Goal: Transaction & Acquisition: Purchase product/service

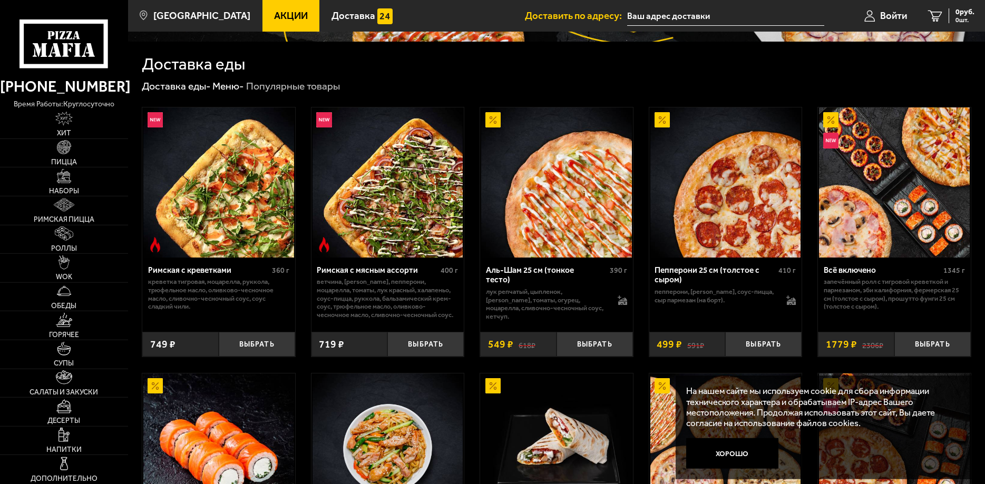
scroll to position [108, 0]
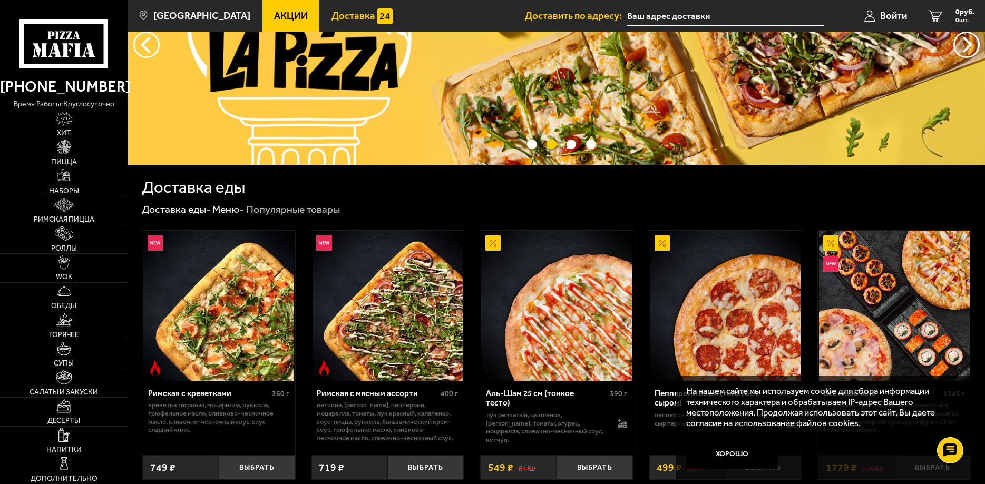
click at [323, 23] on link "Доставка" at bounding box center [361, 16] width 85 height 32
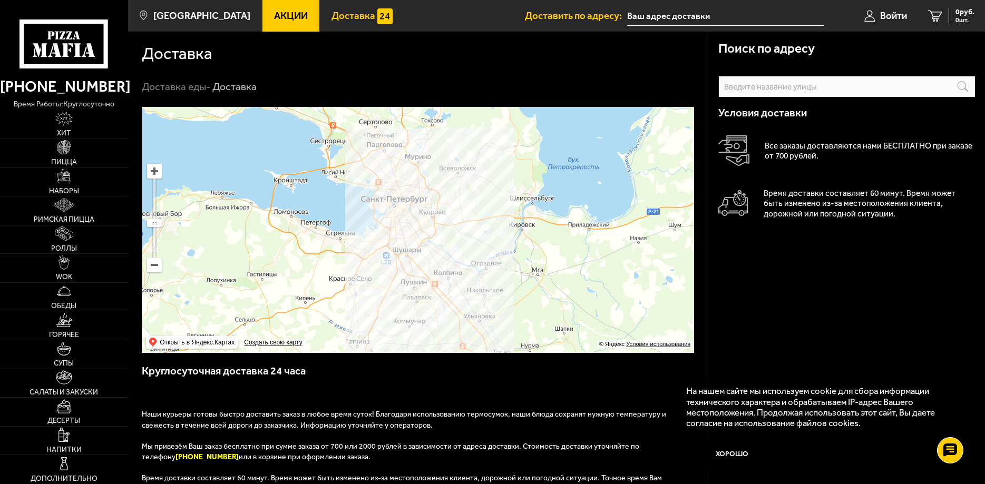
click at [707, 12] on input "text" at bounding box center [725, 15] width 197 height 19
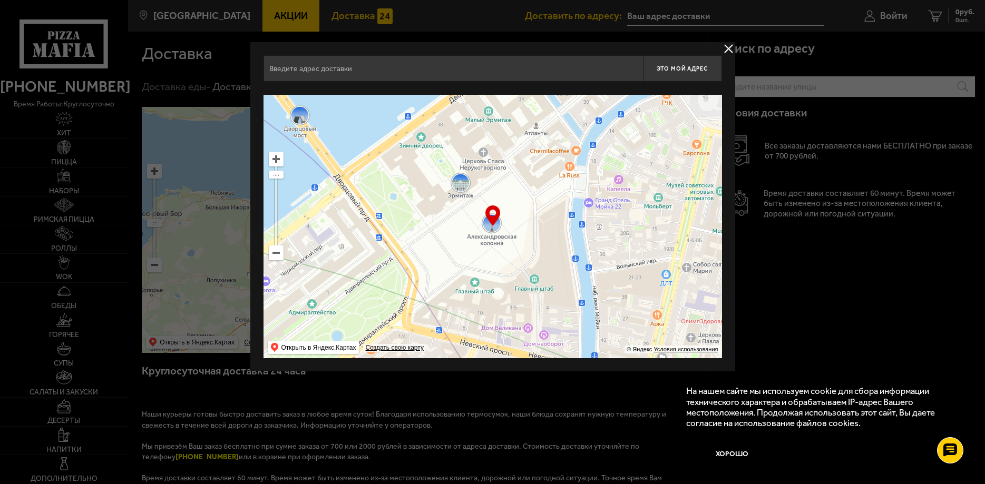
click at [466, 71] on input "text" at bounding box center [453, 68] width 379 height 26
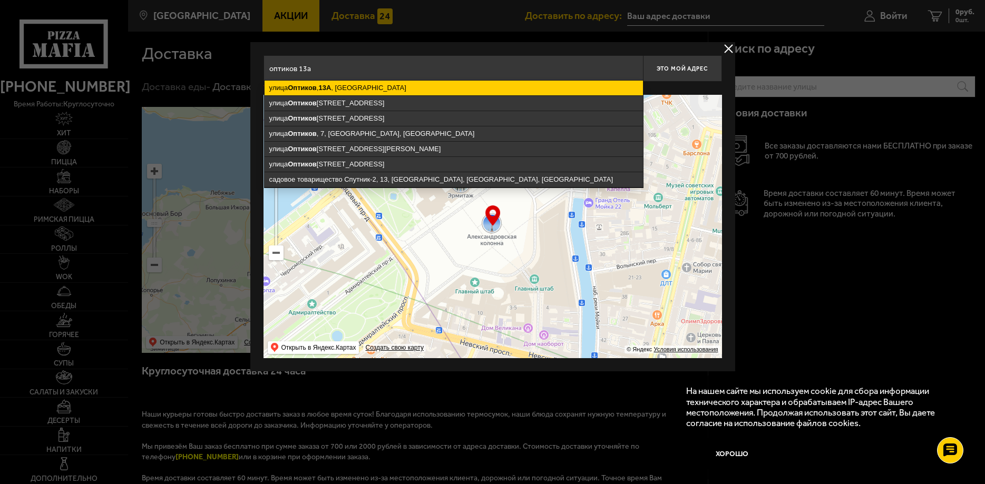
click at [446, 93] on ymaps "улица Оптиков , 13А , Санкт-Петербург" at bounding box center [454, 88] width 378 height 15
type input "Санкт-Петербург, улица Оптиков, 13А"
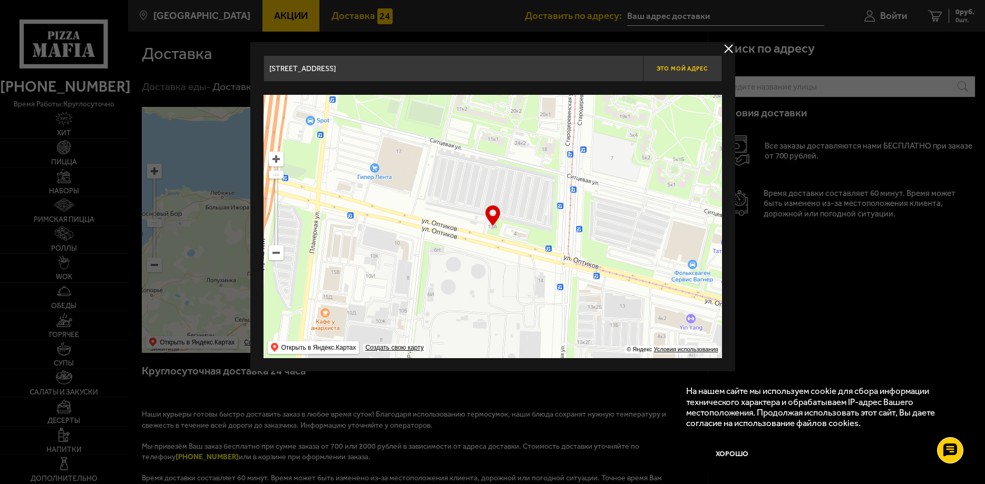
click at [697, 73] on button "Это мой адрес" at bounding box center [682, 68] width 79 height 26
type input "[STREET_ADDRESS]"
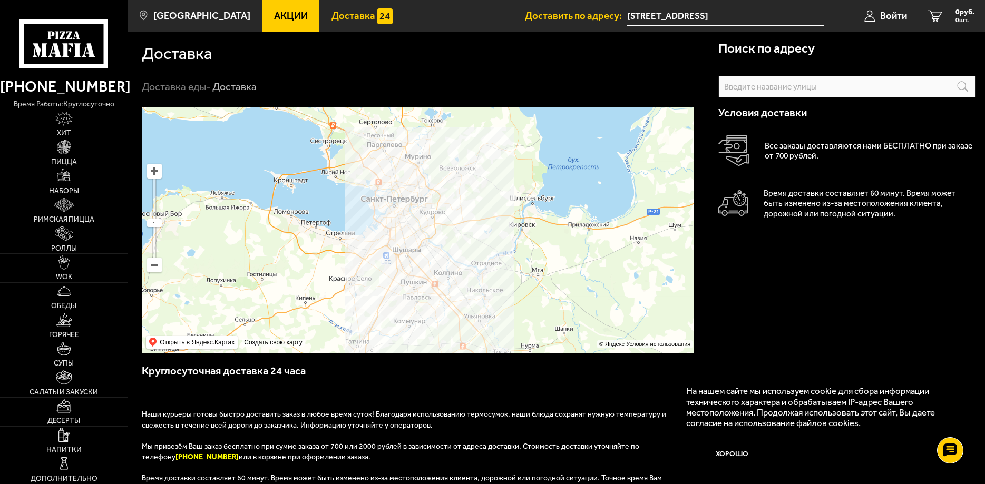
click at [86, 150] on link "Пицца" at bounding box center [64, 153] width 128 height 28
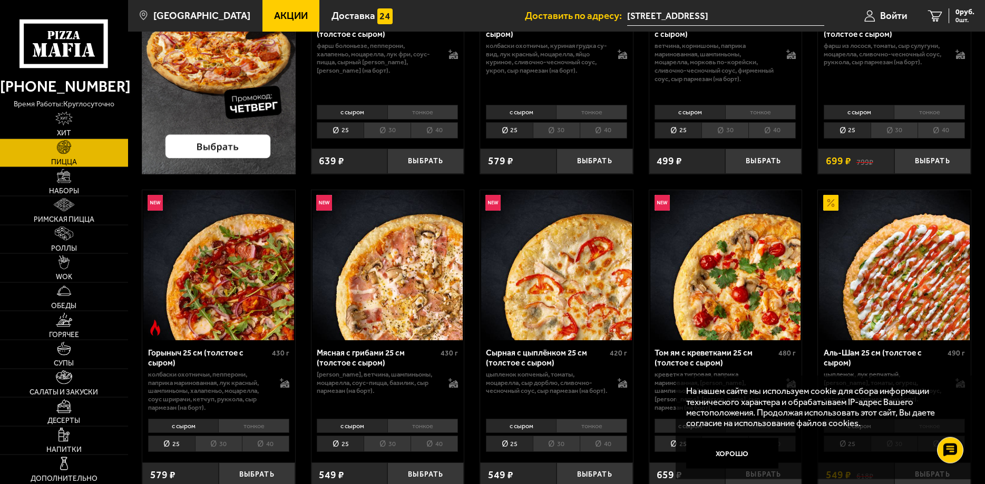
scroll to position [323, 0]
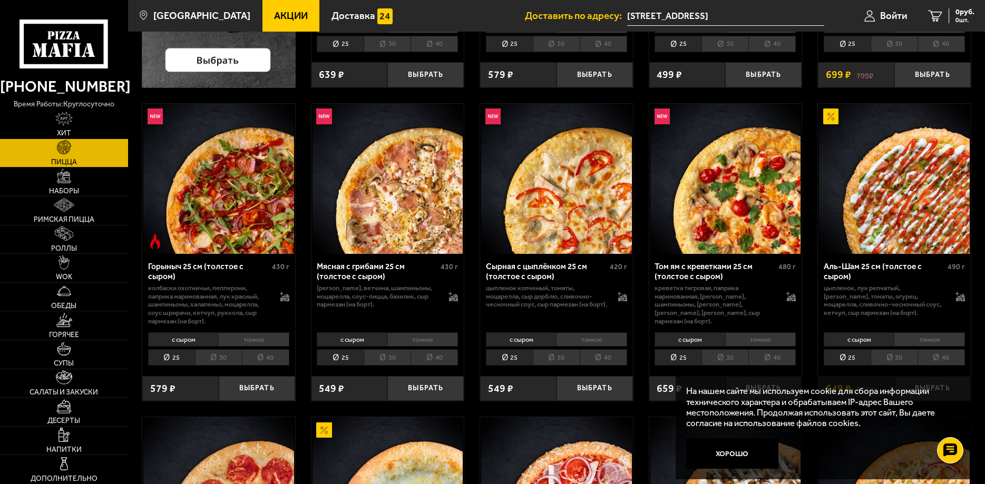
click at [421, 356] on li "40" at bounding box center [434, 357] width 47 height 16
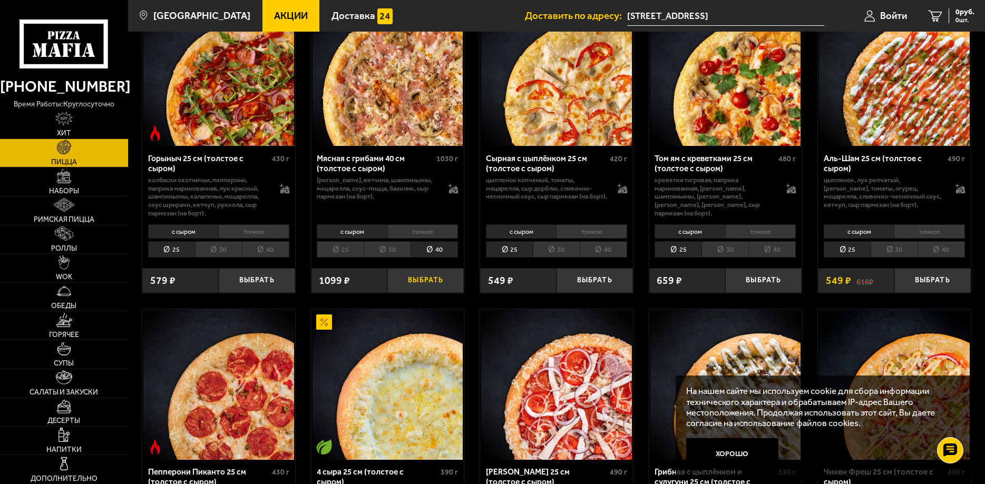
scroll to position [430, 0]
click at [434, 285] on button "Выбрать" at bounding box center [425, 281] width 76 height 25
click at [948, 7] on link "1 1099 руб. 1 шт." at bounding box center [945, 16] width 80 height 32
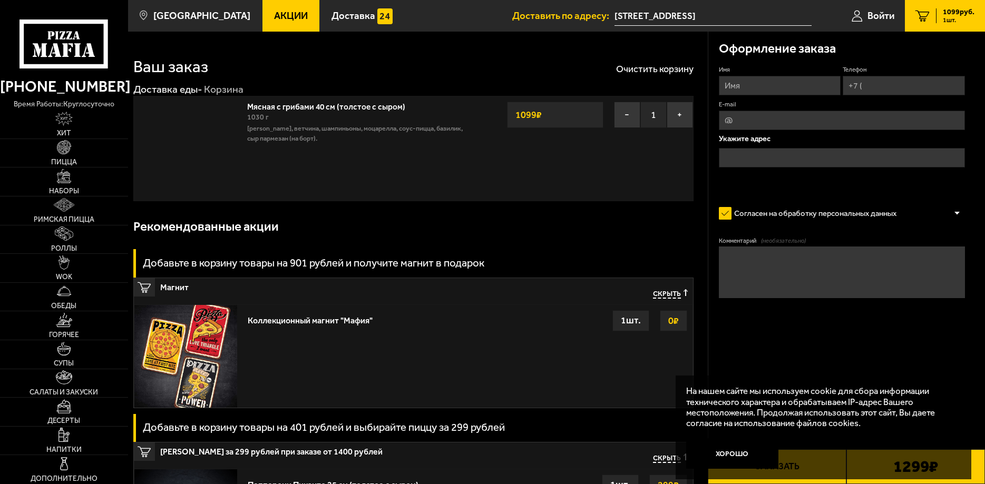
type input "[STREET_ADDRESS]"
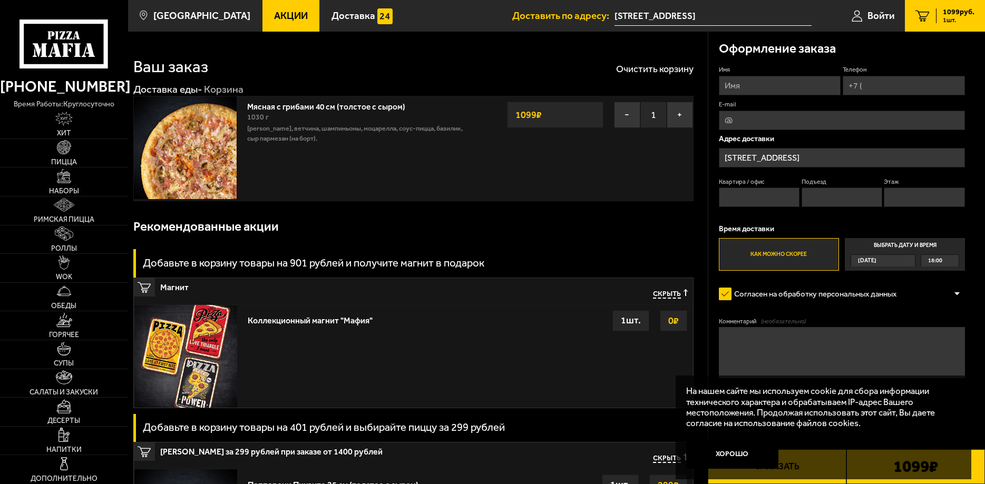
click at [781, 78] on input "Имя" at bounding box center [780, 85] width 122 height 19
type input "Алексей"
click at [896, 85] on input "Телефон" at bounding box center [904, 85] width 122 height 19
type input "+7 (951) 342-01-58"
click at [823, 123] on input "E-mail" at bounding box center [842, 120] width 246 height 19
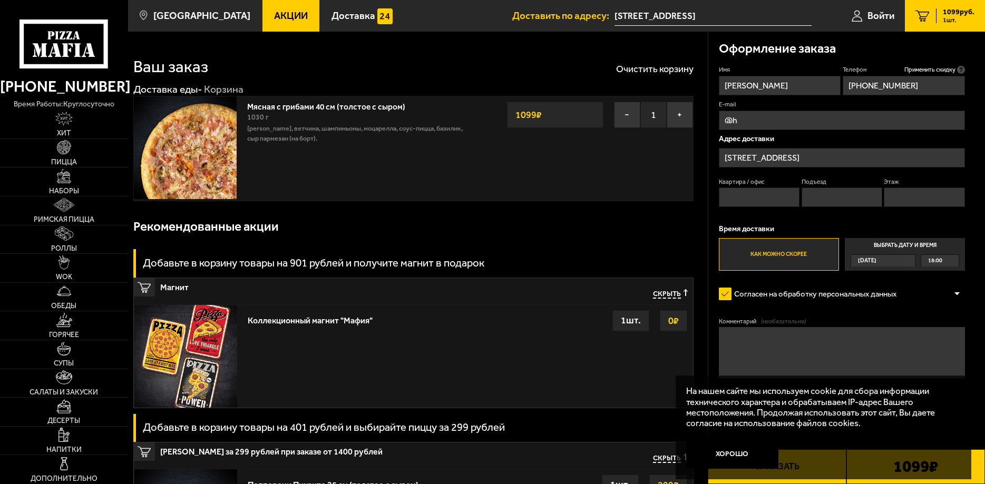
type input "@"
type input "homssl@yandex.ru"
click at [784, 203] on input "Квартира / офис" at bounding box center [759, 197] width 81 height 19
click at [840, 200] on input "Подъезд" at bounding box center [842, 197] width 81 height 19
click at [923, 205] on input "Этаж" at bounding box center [924, 197] width 81 height 19
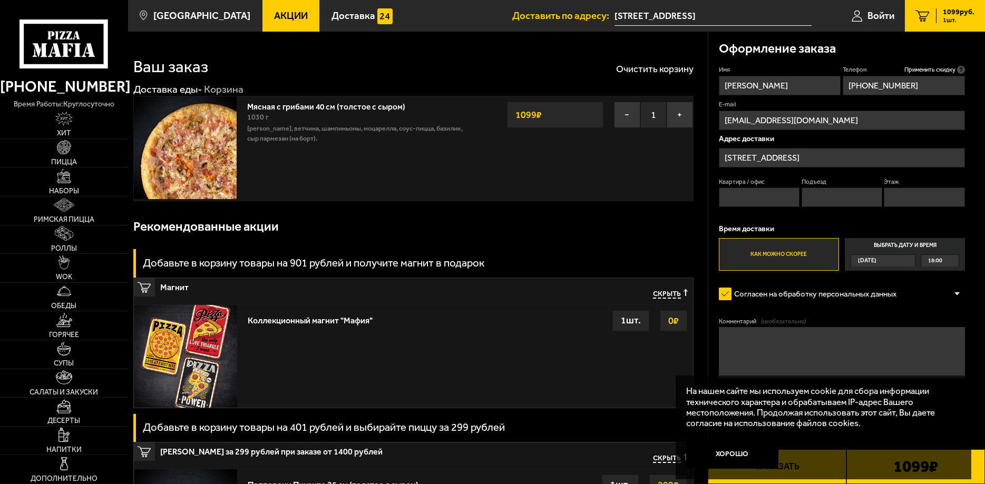
click at [851, 219] on div "Имя Алексей Телефон Применить скидку Вы будете зарегистрированы автоматически. …" at bounding box center [842, 168] width 246 height 206
click at [769, 250] on label "Как можно скорее" at bounding box center [779, 254] width 120 height 33
click at [0, 0] on input "Как можно скорее" at bounding box center [0, 0] width 0 height 0
click at [748, 454] on button "Хорошо" at bounding box center [732, 453] width 92 height 31
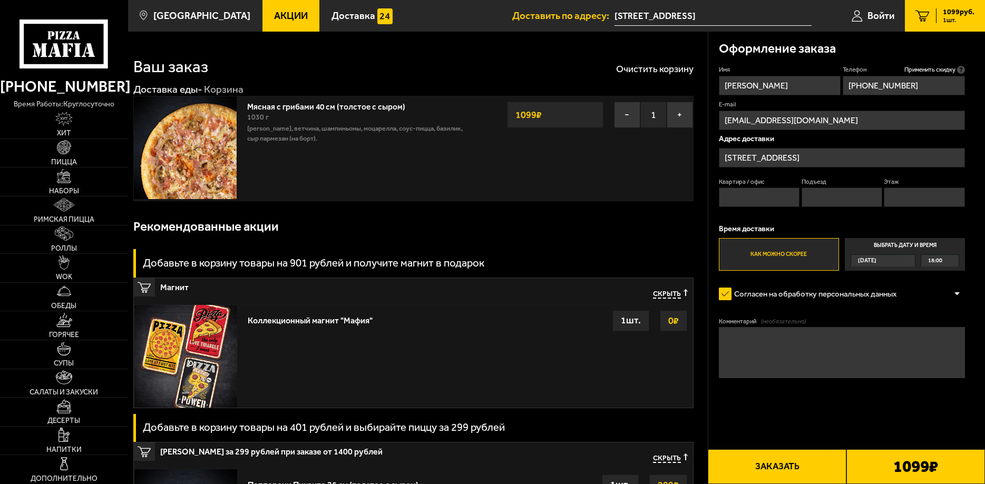
click at [803, 349] on textarea "Комментарий (необязательно)" at bounding box center [842, 352] width 246 height 51
click at [751, 198] on input "Квартира / офис" at bounding box center [759, 197] width 81 height 19
click at [831, 195] on input "Подъезд" at bounding box center [842, 197] width 81 height 19
click at [912, 199] on input "Этаж" at bounding box center [924, 197] width 81 height 19
click at [837, 153] on input "[STREET_ADDRESS]" at bounding box center [842, 157] width 246 height 19
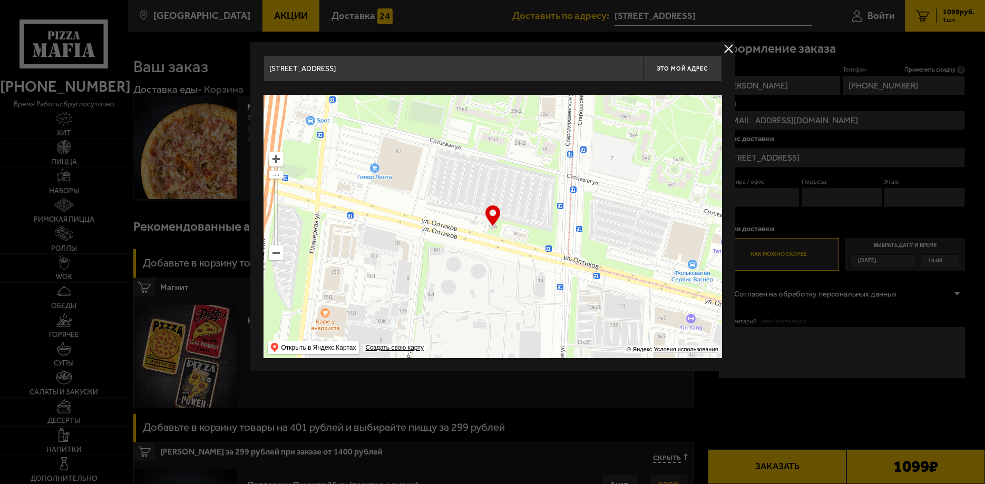
click at [723, 48] on button "delivery type" at bounding box center [728, 48] width 13 height 13
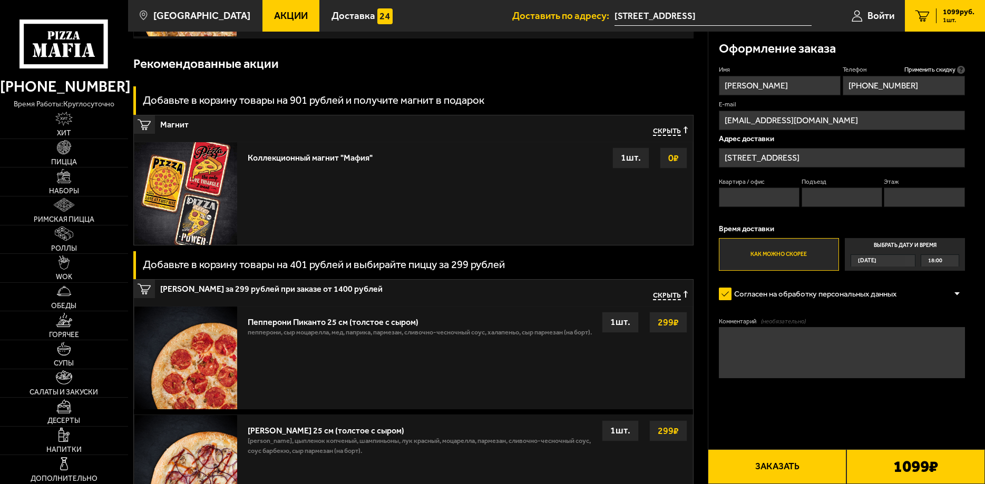
scroll to position [323, 0]
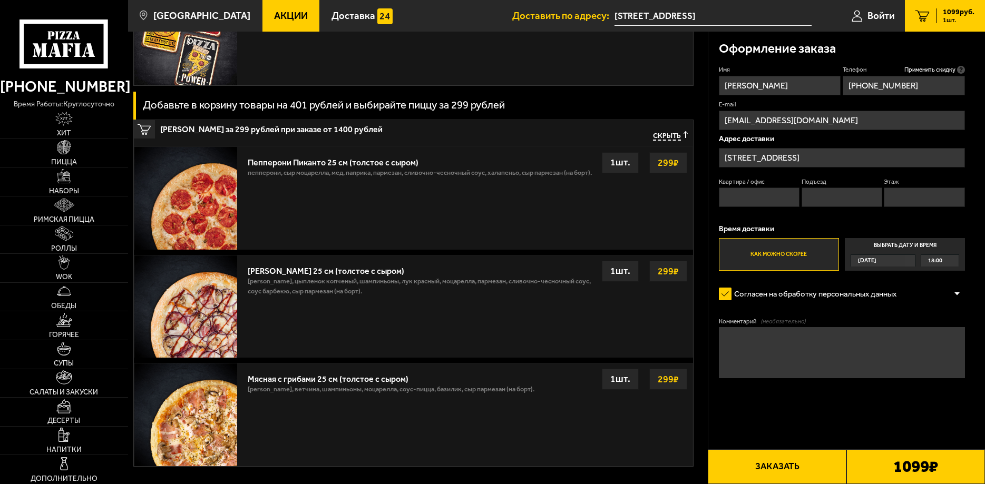
click at [864, 461] on div "1099 ₽" at bounding box center [915, 467] width 139 height 35
click at [828, 466] on button "Заказать" at bounding box center [777, 467] width 139 height 35
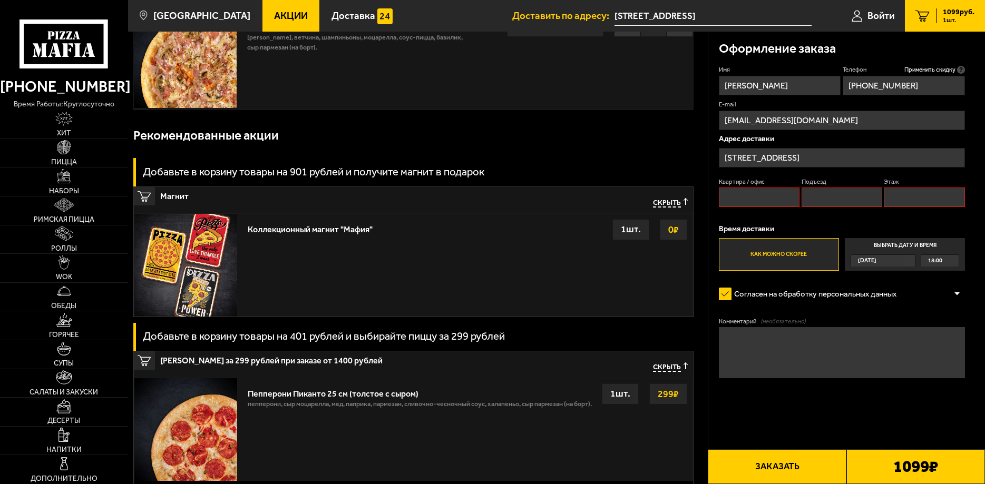
scroll to position [90, 0]
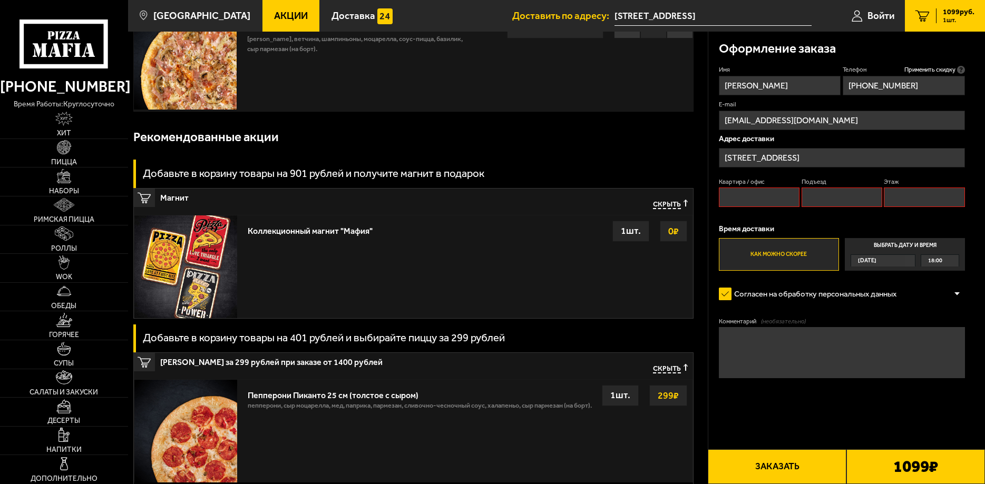
click at [776, 198] on input "Квартира / офис" at bounding box center [759, 197] width 81 height 19
type input "с"
click at [749, 195] on input "СТО маями" at bounding box center [759, 197] width 81 height 19
type input "СТО Маями"
click at [801, 463] on button "Заказать" at bounding box center [777, 467] width 139 height 35
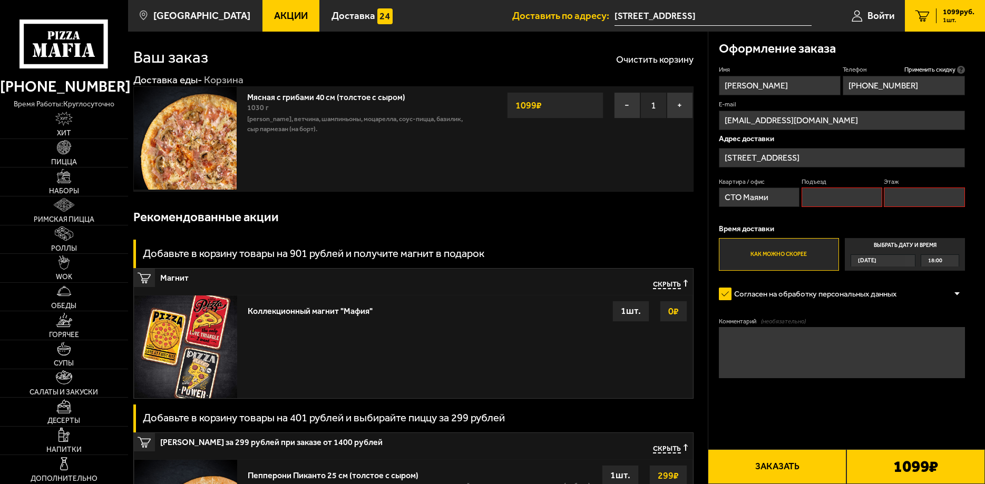
scroll to position [0, 0]
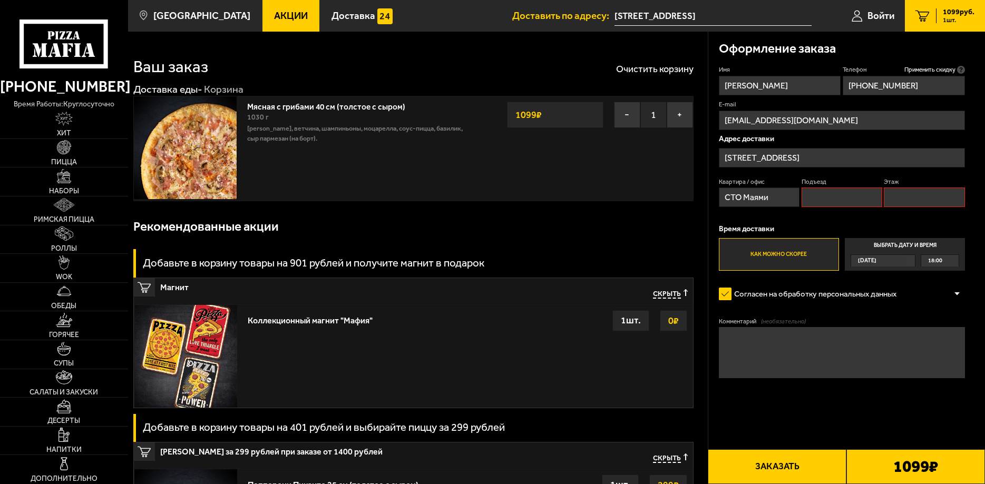
click at [873, 194] on input "Подъезд" at bounding box center [842, 197] width 81 height 19
type input "1"
click at [902, 202] on input "Этаж" at bounding box center [924, 197] width 81 height 19
type input "1"
drag, startPoint x: 830, startPoint y: 201, endPoint x: 836, endPoint y: 198, distance: 7.1
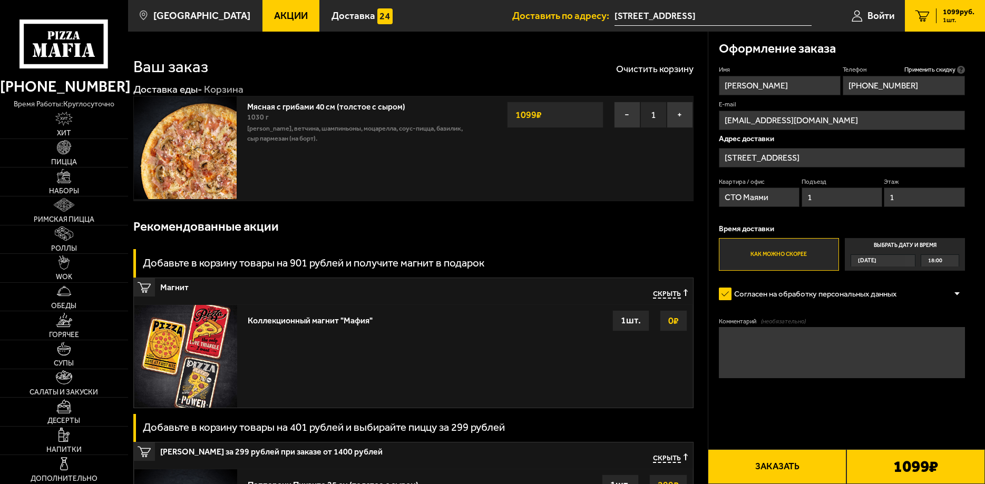
click at [836, 198] on input "1" at bounding box center [842, 197] width 81 height 19
click at [820, 171] on div "Адрес доставки улица Оптиков, 13А Квартира / офис СТО Маями Подъезд 1 Этаж 1" at bounding box center [842, 173] width 246 height 77
click at [795, 462] on button "Заказать" at bounding box center [777, 467] width 139 height 35
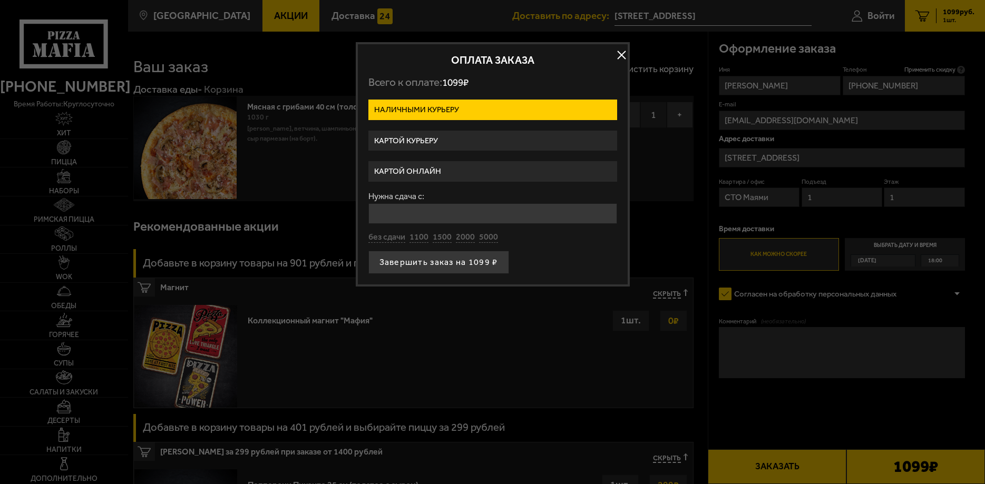
click at [436, 162] on label "Картой онлайн" at bounding box center [492, 171] width 249 height 21
click at [0, 0] on input "Картой онлайн" at bounding box center [0, 0] width 0 height 0
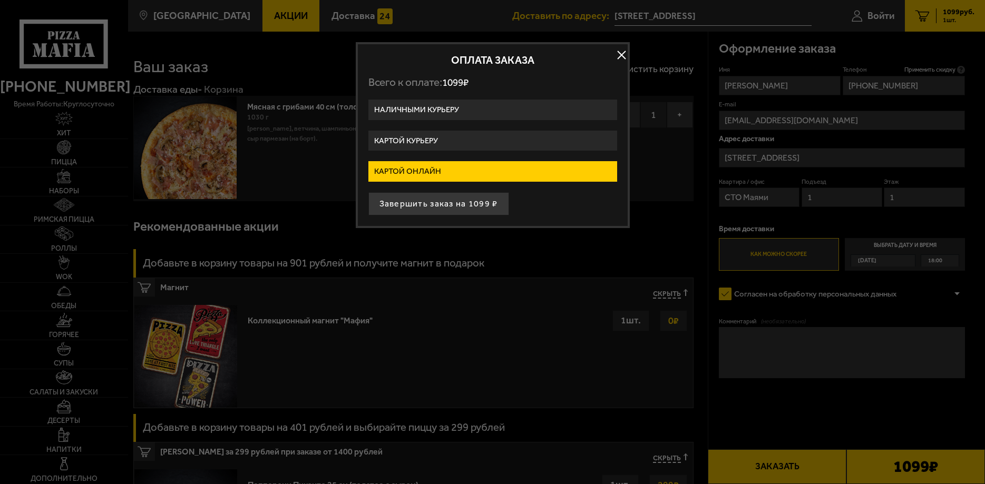
click at [438, 145] on label "Картой курьеру" at bounding box center [492, 141] width 249 height 21
click at [0, 0] on input "Картой курьеру" at bounding box center [0, 0] width 0 height 0
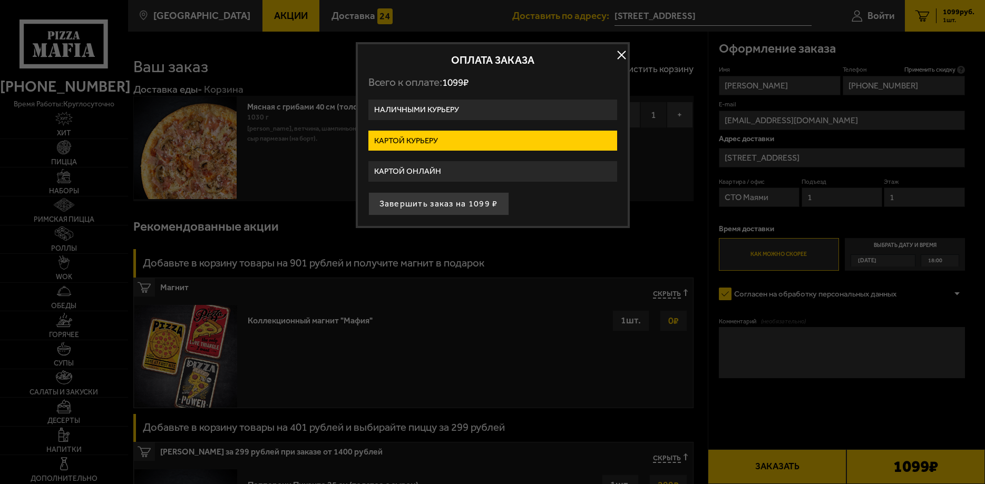
click at [441, 167] on label "Картой онлайн" at bounding box center [492, 171] width 249 height 21
click at [0, 0] on input "Картой онлайн" at bounding box center [0, 0] width 0 height 0
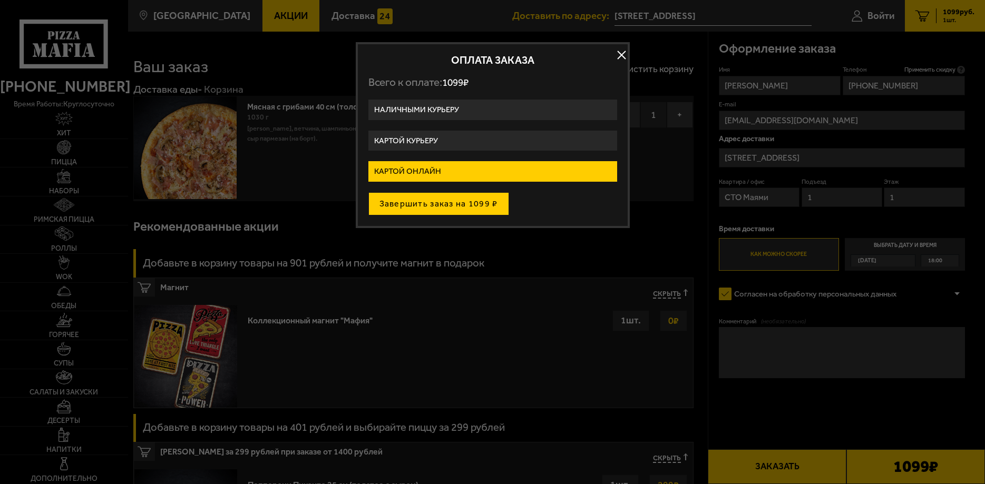
click at [462, 202] on button "Завершить заказ на 1099 ₽" at bounding box center [438, 203] width 141 height 23
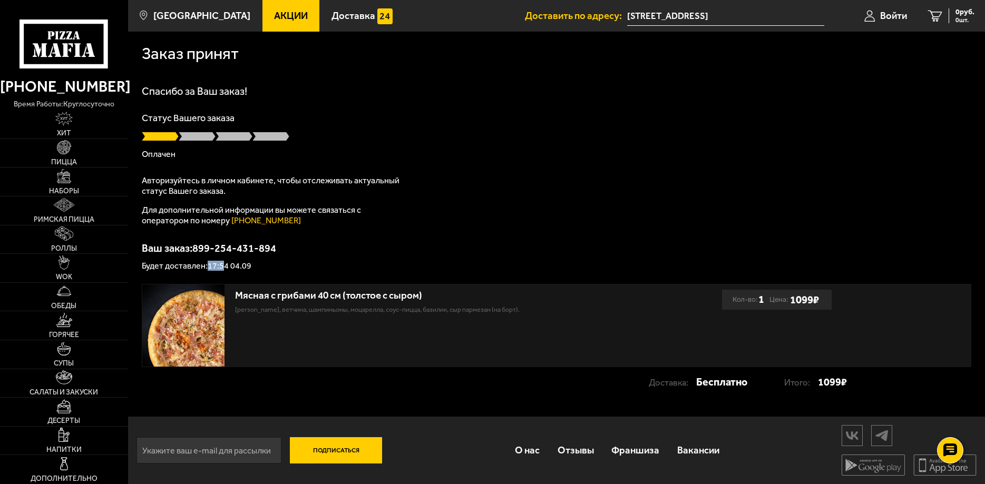
drag, startPoint x: 210, startPoint y: 265, endPoint x: 224, endPoint y: 269, distance: 14.3
click at [224, 269] on p "Будет доставлен: 17:54 04.09" at bounding box center [556, 266] width 829 height 8
click at [747, 184] on div "Спасибо за Ваш заказ! Статус Вашего заказа [PERSON_NAME] Авторизуйтесь в личном…" at bounding box center [556, 178] width 829 height 184
drag, startPoint x: 177, startPoint y: 269, endPoint x: 238, endPoint y: 263, distance: 60.9
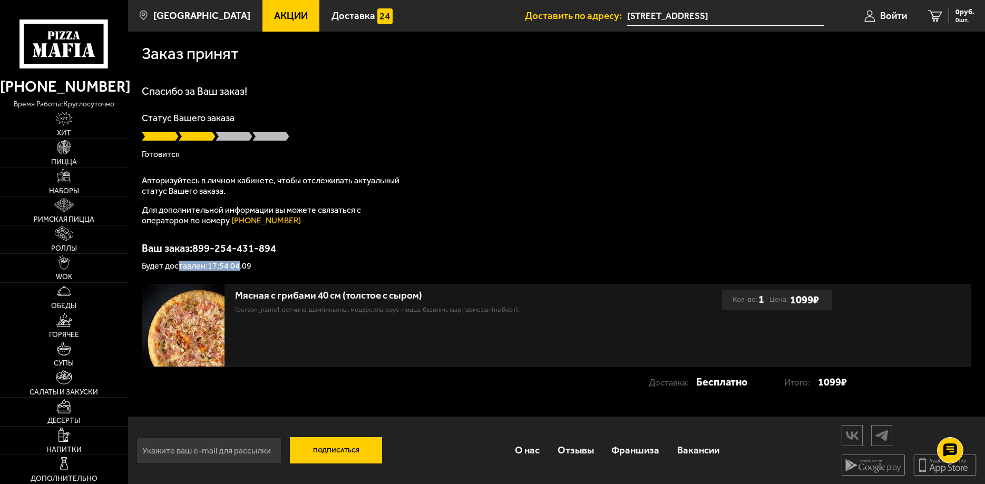
click at [238, 263] on p "Будет доставлен: 17:54 04.09" at bounding box center [556, 266] width 829 height 8
click at [393, 231] on div "Спасибо за Ваш заказ! Статус Вашего заказа [PERSON_NAME] Авторизуйтесь в личном…" at bounding box center [556, 178] width 829 height 184
